Goal: Task Accomplishment & Management: Use online tool/utility

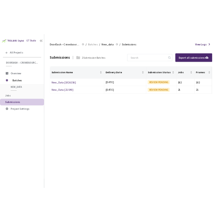
scroll to position [0, 187]
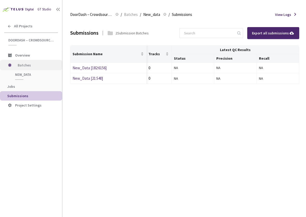
click at [38, 67] on span "Batches" at bounding box center [36, 65] width 36 height 10
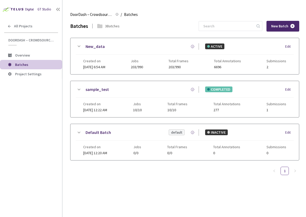
click at [82, 46] on icon at bounding box center [79, 46] width 6 height 6
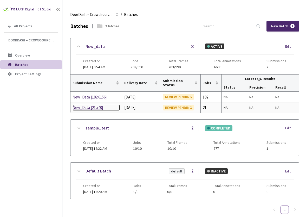
click at [93, 107] on div "New_Data [21:540]" at bounding box center [96, 107] width 47 height 6
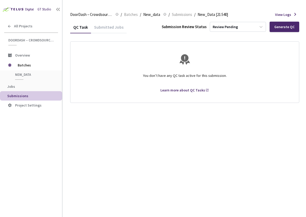
click at [118, 29] on div "Submitted Jobs" at bounding box center [109, 28] width 36 height 9
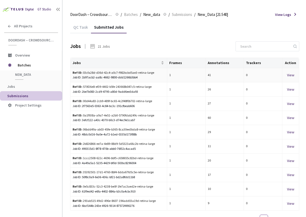
click at [290, 75] on div "View" at bounding box center [291, 75] width 12 height 6
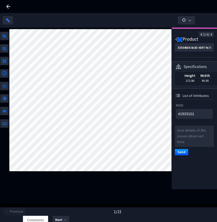
click at [177, 40] on img at bounding box center [179, 39] width 5 height 5
click at [198, 37] on div "Product" at bounding box center [190, 40] width 18 height 6
click at [200, 36] on icon at bounding box center [201, 35] width 3 height 4
type textarea "01909801"
type input "ff430325-b14c-4f61-9397-47b52af44012"
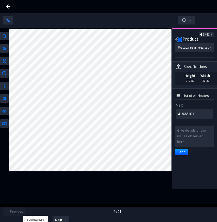
type textarea "01909801"
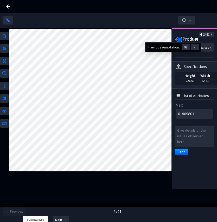
click at [200, 36] on icon at bounding box center [201, 35] width 3 height 4
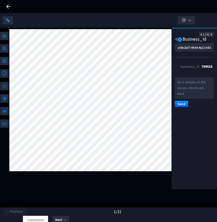
click at [204, 66] on div "799015" at bounding box center [206, 66] width 11 height 5
copy div "799015"
click at [210, 35] on icon at bounding box center [211, 35] width 3 height 4
type input "ff430325-b14c-4f61-9397-47b52af44012"
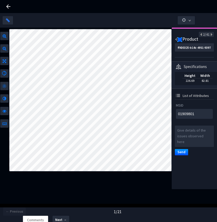
type textarea "41933101"
type input "33564656-8c83-4397-9c7d-9bd0723ddf82"
type textarea "41933101"
type textarea "NA"
type input "9da5297d-6eed-4f89-bacd-11f552aab77d"
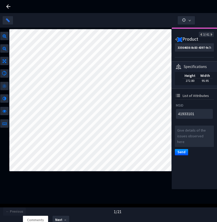
type textarea "NA"
type textarea "NAh"
type input "eadb9696-7c19-4025-b41f-efe6643532d8"
type textarea "NAh"
type textarea "01934501_NONWI_67.6O"
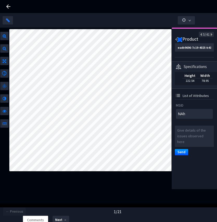
type input "1fb3f218-5cfd-4d3b-973f-77e616b73da0"
type textarea "01934501_NONWI_67.6O"
type textarea "16583001"
type input "d0a85f6c-ba44-4d9c-9754-592fe1be46d8"
type textarea "16583001"
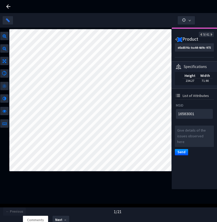
type textarea "16583101"
type input "c5a6b314-00ca-463f-bf28-1e8e0f993bfc"
type textarea "16583101"
type textarea "NA"
type input "83eec605-8fc1-4281-a6fd-2dff66222aa1"
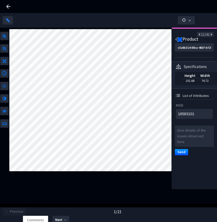
type textarea "NA"
type input "37267985-6a25-4de7-b1bc-de29bb0fece6"
type textarea "1920801"
type input "5b85e531-c4d8-4de0-b089-74444fb97f48"
type textarea "1920801"
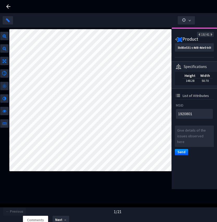
type textarea "25553401"
type input "073402c4-71c8-4c1c-afaa-6fb40571a2d0"
type textarea "25553401"
type textarea "25553201_NONWI_42.27O"
type input "81091c1e-2ebe-40c7-aacb-d32c4c9dfae5"
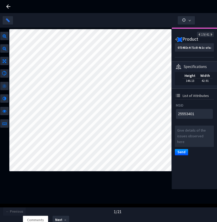
type textarea "25553201_NONWI_42.27O"
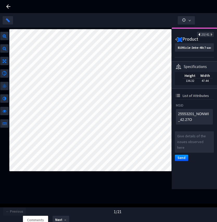
click at [198, 35] on icon at bounding box center [199, 35] width 3 height 4
type textarea "25553401"
type input "073402c4-71c8-4c1c-afaa-6fb40571a2d0"
type textarea "25553401"
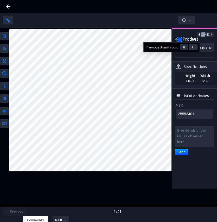
click at [198, 35] on icon at bounding box center [199, 35] width 3 height 4
type textarea "1920801"
type input "5b85e531-c4d8-4de0-b089-74444fb97f48"
type textarea "1920801"
click at [198, 35] on icon at bounding box center [199, 35] width 3 height 4
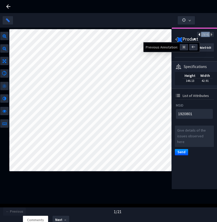
type textarea "NA"
type input "37267985-6a25-4de7-b1bc-de29bb0fece6"
type textarea "NA"
click at [198, 35] on icon at bounding box center [199, 35] width 3 height 4
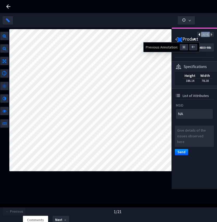
type input "78d76ef1-77a0-4eef-b852-d9a0d84e41ed"
click at [198, 35] on icon at bounding box center [199, 35] width 3 height 4
type textarea "21904401"
type input "37105992-1320-420d-b536-f174008c1f98"
type textarea "21904401"
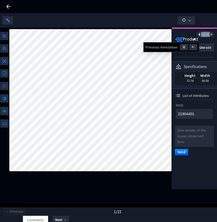
click at [198, 35] on icon at bounding box center [199, 35] width 3 height 4
type textarea "NA"
type input "ef668c00-2605-466d-8ff4-b0be67bb47ba"
type textarea "NA"
click at [198, 35] on icon at bounding box center [199, 35] width 3 height 4
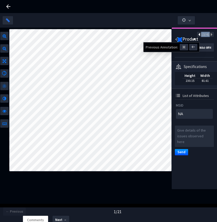
type input "83eec605-8fc1-4281-a6fd-2dff66222aa1"
click at [198, 35] on icon at bounding box center [199, 35] width 3 height 4
type textarea "16583101"
type input "c5a6b314-00ca-463f-bf28-1e8e0f993bfc"
type textarea "16583101"
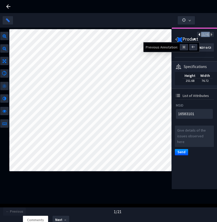
click at [198, 35] on icon at bounding box center [199, 35] width 3 height 4
type textarea "01929401"
type input "fce5b2ef-1712-476c-a5eb-ade0bd059d6e"
type textarea "01929401"
click at [198, 35] on icon at bounding box center [199, 35] width 3 height 4
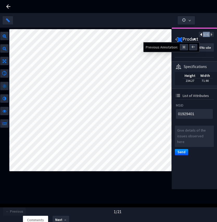
type textarea "16583001"
type input "d0a85f6c-ba44-4d9c-9754-592fe1be46d8"
type textarea "16583001"
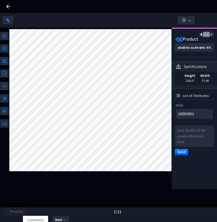
click at [194, 35] on div "9/41" at bounding box center [194, 34] width 39 height 5
click at [200, 35] on icon at bounding box center [201, 35] width 3 height 4
type textarea "NA"
type input "16a6ea02-a4e0-44fb-b119-60b3cc990a3d"
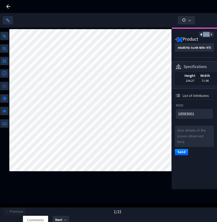
type textarea "NA"
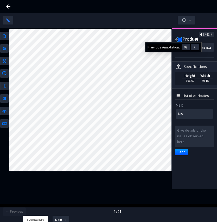
click at [200, 35] on icon at bounding box center [201, 35] width 3 height 4
type textarea "01934501_NONWI_67.6O"
type input "1fb3f218-5cfd-4d3b-973f-77e616b73da0"
type textarea "01934501_NONWI_67.6O"
click at [200, 35] on icon at bounding box center [201, 35] width 3 height 4
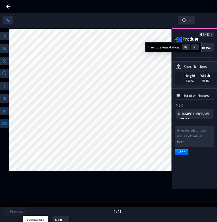
type textarea "42158901"
type input "d5b2030f-6f47-4b8f-b261-910c84d24e0c"
type textarea "42158901"
click at [200, 35] on icon at bounding box center [201, 35] width 3 height 4
type textarea "NAh"
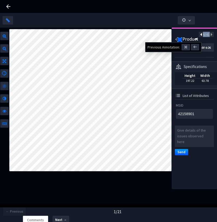
type input "eadb9696-7c19-4025-b41f-efe6643532d8"
type textarea "NAh"
click at [200, 35] on icon at bounding box center [201, 35] width 3 height 4
type textarea "NA"
type input "9da5297d-6eed-4f89-bacd-11f552aab77d"
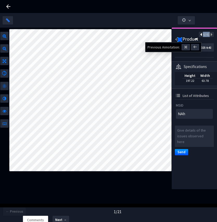
type textarea "NA"
click at [200, 35] on icon at bounding box center [201, 35] width 3 height 4
type textarea "41933101"
type input "33564656-8c83-4397-9c7d-9bd0723ddf82"
type textarea "41933101"
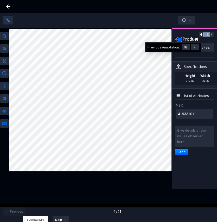
click at [200, 35] on icon at bounding box center [201, 35] width 3 height 4
type textarea "01909801"
type input "ff430325-b14c-4f61-9397-47b52af44012"
type textarea "01909801"
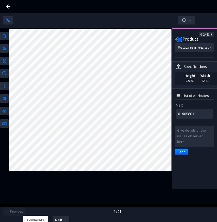
click at [210, 33] on icon at bounding box center [211, 35] width 3 height 4
type textarea "41933101"
type input "33564656-8c83-4397-9c7d-9bd0723ddf82"
type textarea "41933101"
click at [210, 34] on icon at bounding box center [211, 35] width 3 height 4
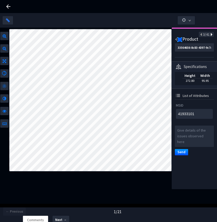
type textarea "NA"
type input "9da5297d-6eed-4f89-bacd-11f552aab77d"
type textarea "NA"
click at [209, 33] on div "4/41" at bounding box center [206, 34] width 15 height 5
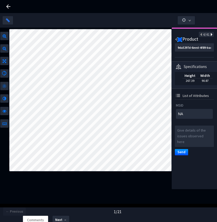
click at [210, 33] on icon at bounding box center [211, 35] width 3 height 4
type textarea "NAh"
type input "eadb9696-7c19-4025-b41f-efe6643532d8"
type textarea "NAh"
click at [210, 35] on icon at bounding box center [211, 35] width 3 height 4
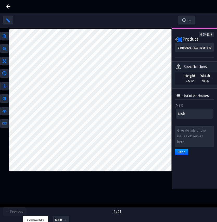
type textarea "42158901"
type input "d5b2030f-6f47-4b8f-b261-910c84d24e0c"
type textarea "42158901"
click at [210, 35] on icon at bounding box center [211, 35] width 3 height 4
type textarea "01934501_NONWI_67.6O"
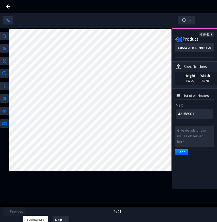
type input "1fb3f218-5cfd-4d3b-973f-77e616b73da0"
type textarea "01934501_NONWI_67.6O"
